Goal: Task Accomplishment & Management: Manage account settings

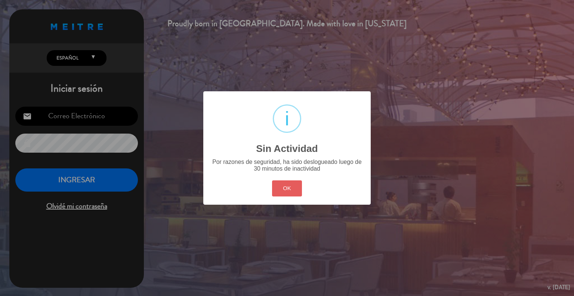
type input "[EMAIL_ADDRESS][DOMAIN_NAME]"
click at [288, 186] on button "OK" at bounding box center [287, 188] width 30 height 16
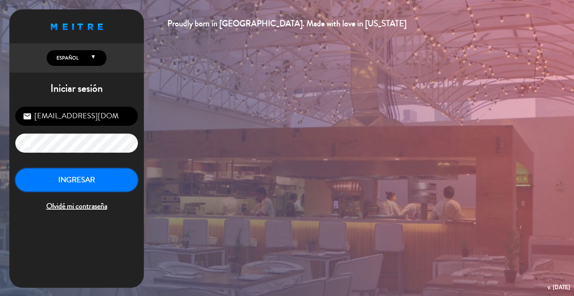
click at [87, 185] on button "INGRESAR" at bounding box center [76, 180] width 123 height 24
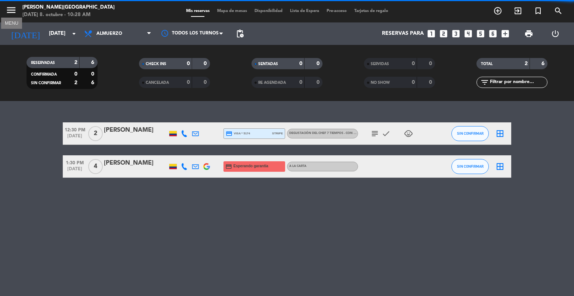
click at [13, 11] on icon "menu" at bounding box center [11, 9] width 11 height 11
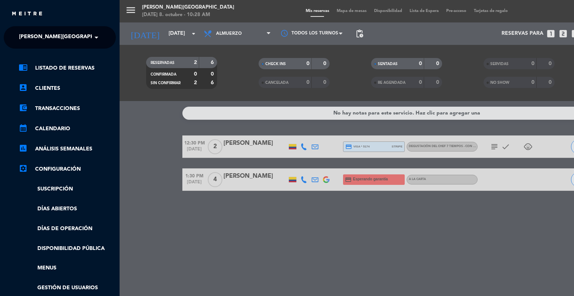
click at [92, 40] on span at bounding box center [98, 38] width 13 height 16
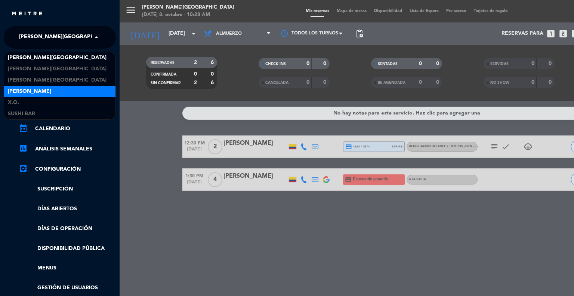
click at [43, 88] on div "[PERSON_NAME]" at bounding box center [59, 91] width 111 height 11
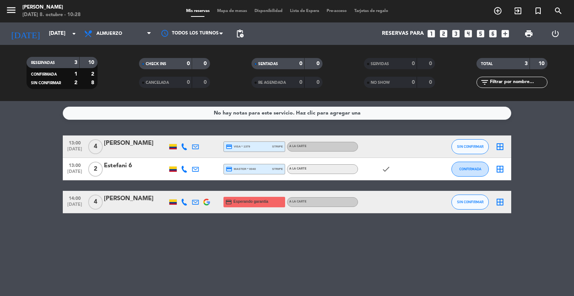
click at [217, 236] on div "No hay notas para este servicio. Haz clic para agregar una 13:00 [DATE] 4 [PERS…" at bounding box center [287, 198] width 574 height 195
